Goal: Find specific fact: Find specific fact

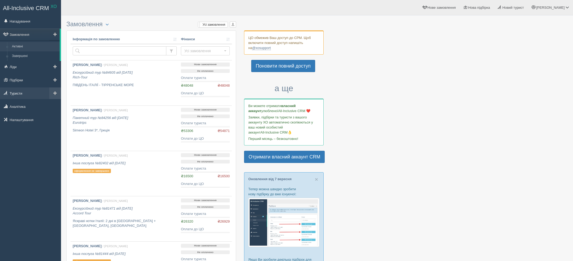
click at [11, 93] on link "Туристи" at bounding box center [30, 94] width 61 height 12
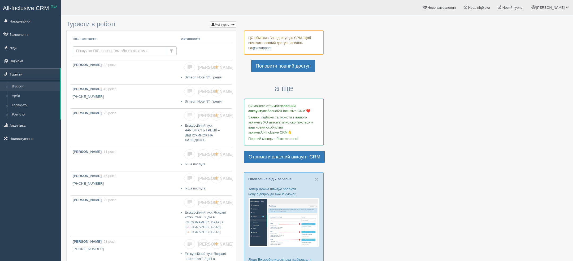
click at [124, 50] on input "text" at bounding box center [120, 50] width 94 height 9
type input "[PERSON_NAME]"
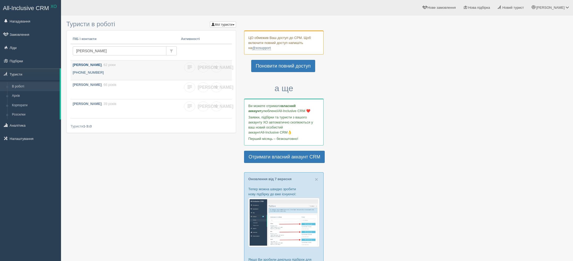
click at [110, 64] on span ", 62 роки" at bounding box center [109, 65] width 14 height 4
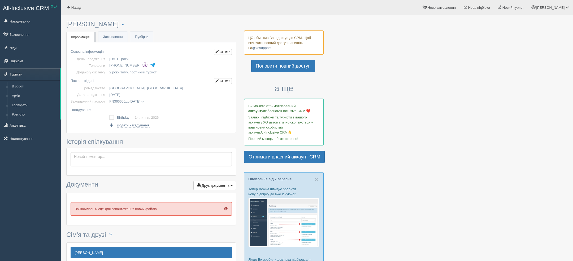
click at [120, 95] on span "14.07.1963" at bounding box center [114, 95] width 11 height 4
click at [158, 102] on td "FN366656 до 17.04.2028 ROZHKO VALENTYNA дата видачі 17.04.2018 орган видачі 5101" at bounding box center [159, 101] width 105 height 7
click at [157, 102] on td "FN366656 до 17.04.2028 ROZHKO VALENTYNA дата видачі 17.04.2018 орган видачі 5101" at bounding box center [159, 101] width 105 height 7
click at [144, 102] on span at bounding box center [142, 101] width 3 height 3
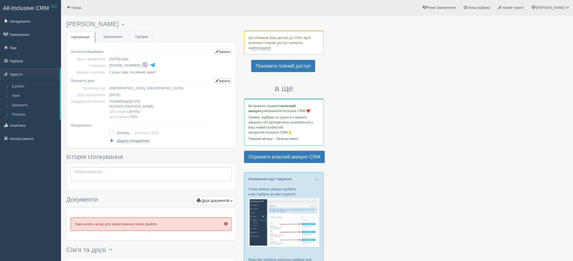
click at [124, 108] on span "ROZHKO" at bounding box center [116, 107] width 15 height 4
copy span "ROZHK"
click at [142, 108] on span "VALENTYNA" at bounding box center [139, 107] width 28 height 4
copy span "VALENTYNA"
click at [125, 101] on span "FN366656" at bounding box center [117, 101] width 16 height 4
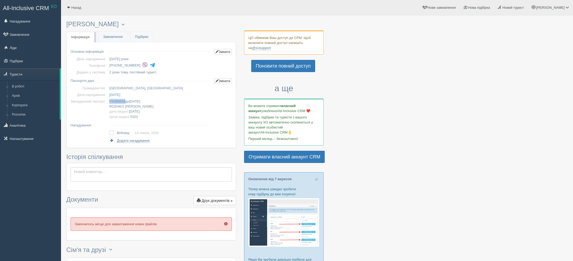
copy span "FN366656"
click at [142, 115] on td "FN366656 до 17.04.2028 ROZHKO VALENTYNA дата видачі 17.04.2018 орган видачі 5101" at bounding box center [159, 109] width 105 height 22
click at [138, 116] on span "5101" at bounding box center [134, 117] width 8 height 4
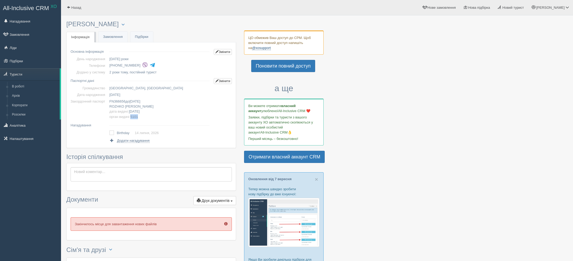
copy span "5101"
click at [140, 102] on span "17.04.2028" at bounding box center [134, 101] width 11 height 4
copy span "17.04.2028"
click at [137, 110] on span "17.04.2018" at bounding box center [134, 112] width 11 height 4
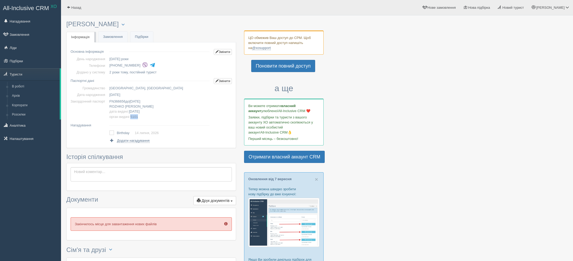
copy span "17.04.2018"
